Goal: Information Seeking & Learning: Learn about a topic

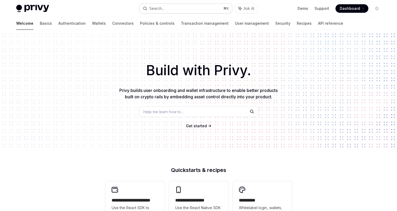
click at [170, 8] on button "Search... ⌘ K" at bounding box center [185, 9] width 93 height 10
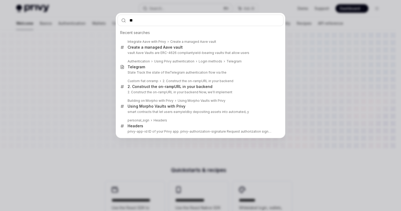
type input "***"
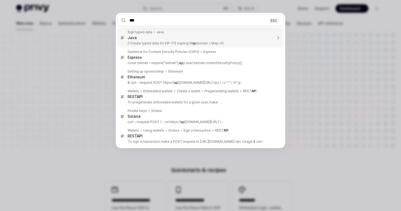
type textarea "*"
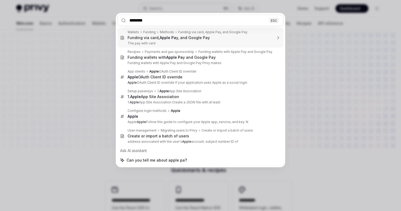
type input "*********"
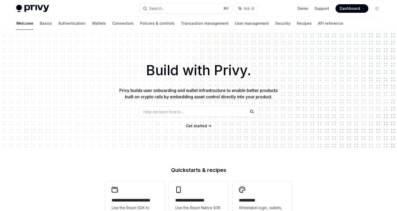
type textarea "*"
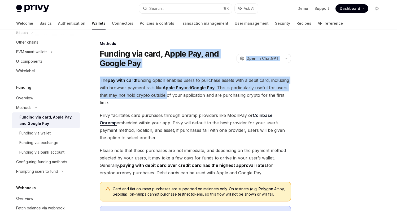
drag, startPoint x: 171, startPoint y: 53, endPoint x: 167, endPoint y: 93, distance: 40.3
click at [167, 93] on div "Methods Funding via card, Apple Pay, and Google Pay OpenAI Open in ChatGPT Open…" at bounding box center [145, 196] width 293 height 312
click at [167, 93] on span "The pay with card funding option enables users to purchase assets with a debit …" at bounding box center [195, 91] width 191 height 30
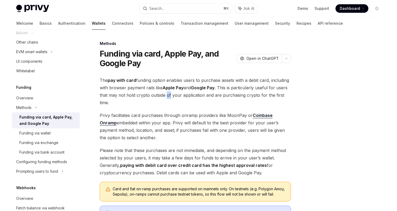
drag, startPoint x: 167, startPoint y: 93, endPoint x: 162, endPoint y: 80, distance: 14.5
click at [162, 80] on span "The pay with card funding option enables users to purchase assets with a debit …" at bounding box center [195, 91] width 191 height 30
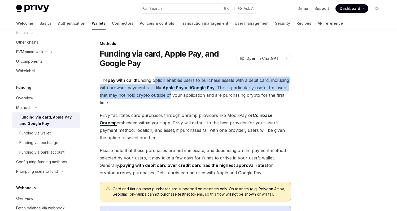
click at [162, 80] on span "The pay with card funding option enables users to purchase assets with a debit …" at bounding box center [195, 91] width 191 height 30
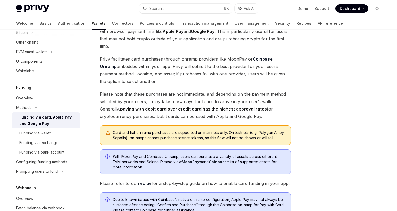
scroll to position [57, 0]
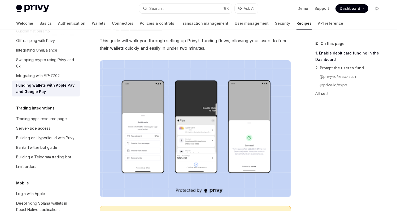
scroll to position [69, 0]
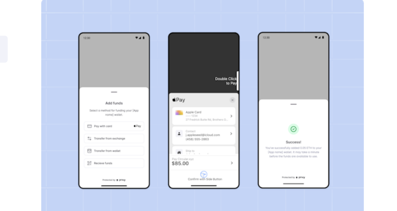
click at [125, 147] on img at bounding box center [195, 126] width 191 height 137
